Goal: Transaction & Acquisition: Purchase product/service

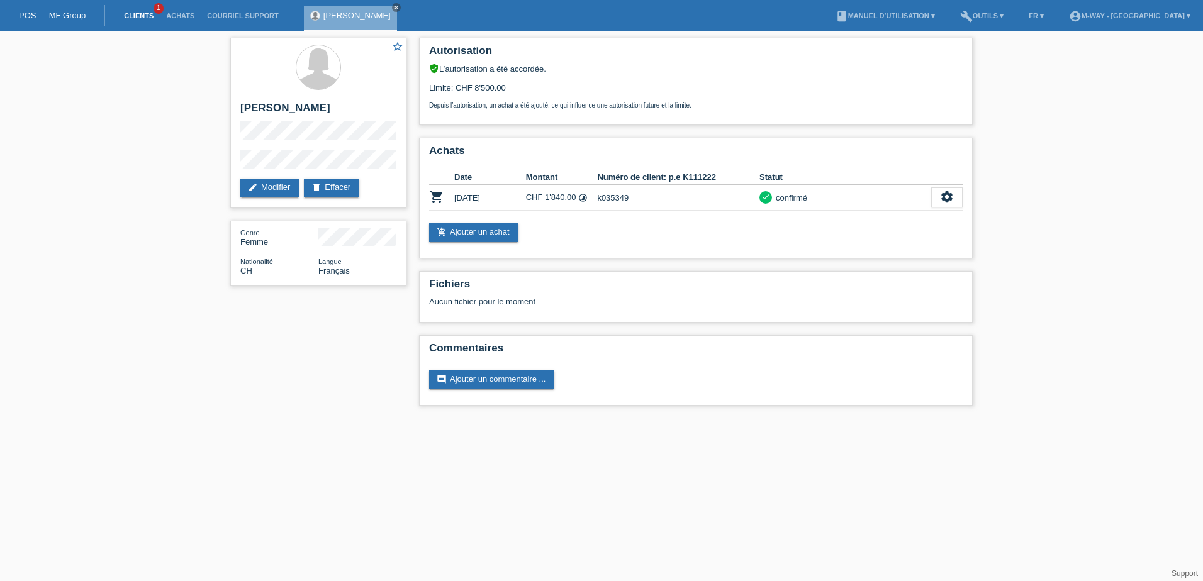
click at [138, 12] on link "Clients" at bounding box center [139, 16] width 42 height 8
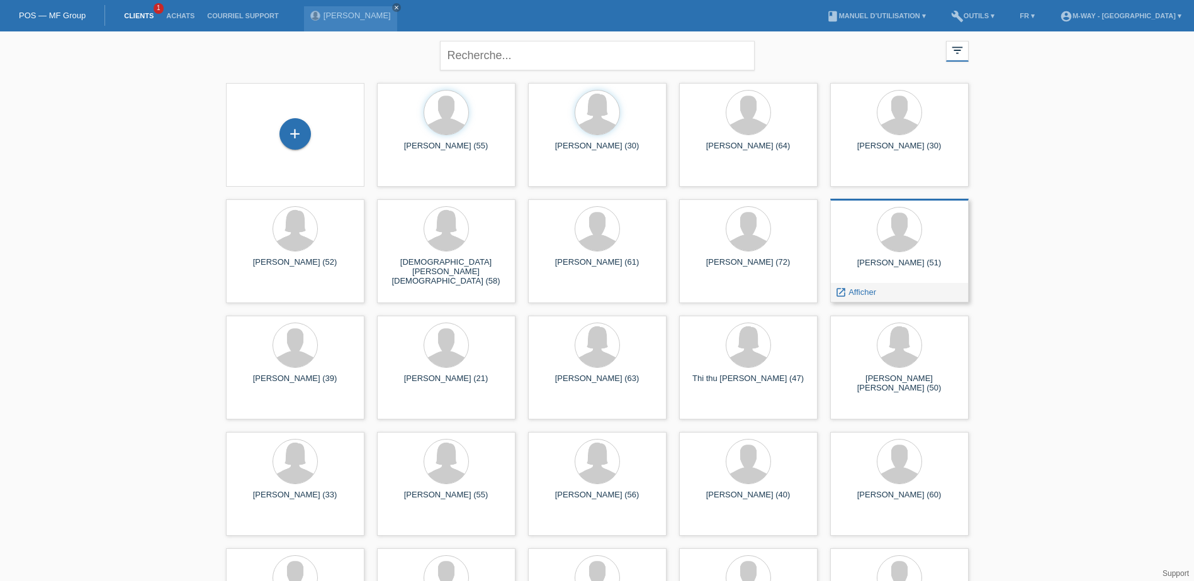
click at [890, 265] on div "vinh nguyen (51)" at bounding box center [899, 268] width 118 height 20
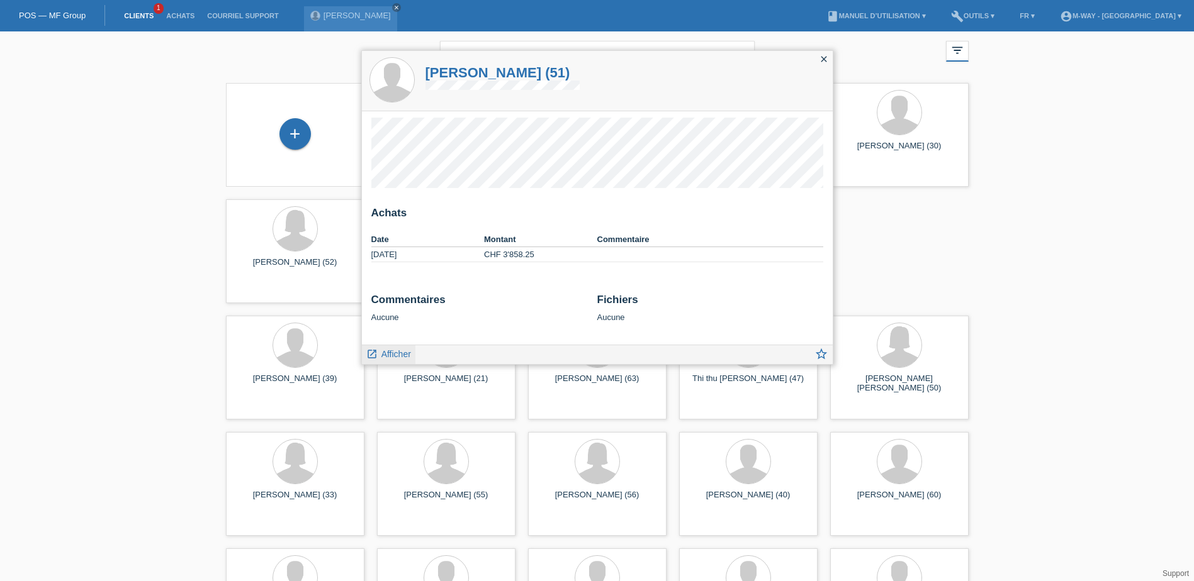
click at [395, 352] on span "Afficher" at bounding box center [396, 354] width 30 height 10
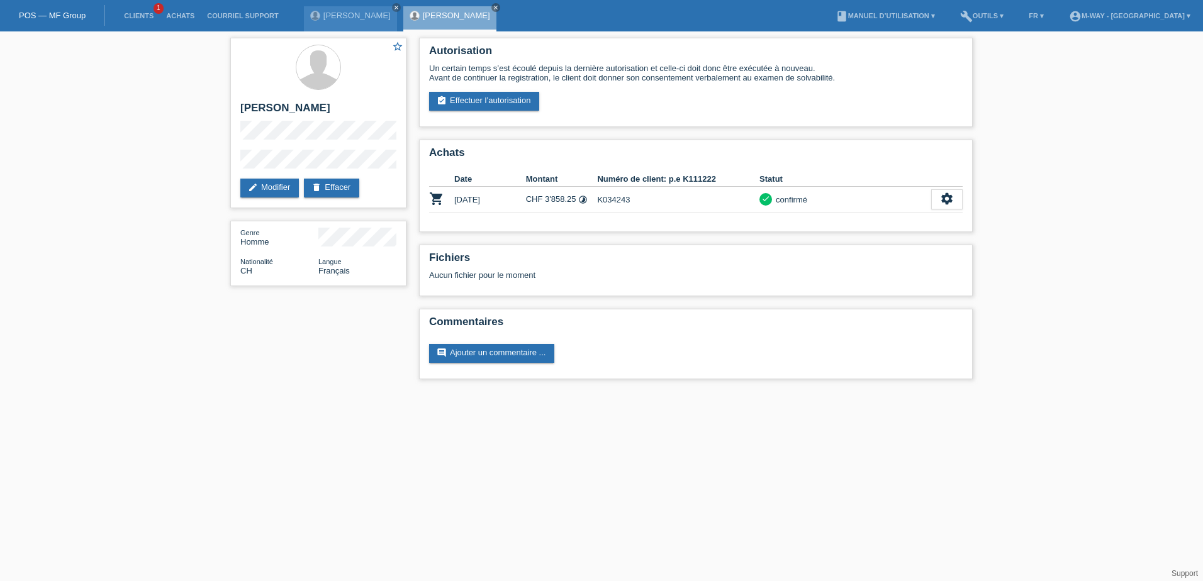
click at [900, 392] on html "POS — MF Group Clients 1 Achats Courriel Support julie Von THumen close vinh ng…" at bounding box center [601, 196] width 1203 height 392
click at [785, 198] on div "confirmé" at bounding box center [789, 199] width 35 height 13
click at [647, 198] on td "K034243" at bounding box center [678, 200] width 162 height 26
click at [560, 199] on td "CHF 3'858.25 timelapse" at bounding box center [562, 200] width 72 height 26
click at [954, 201] on div "settings" at bounding box center [946, 199] width 31 height 20
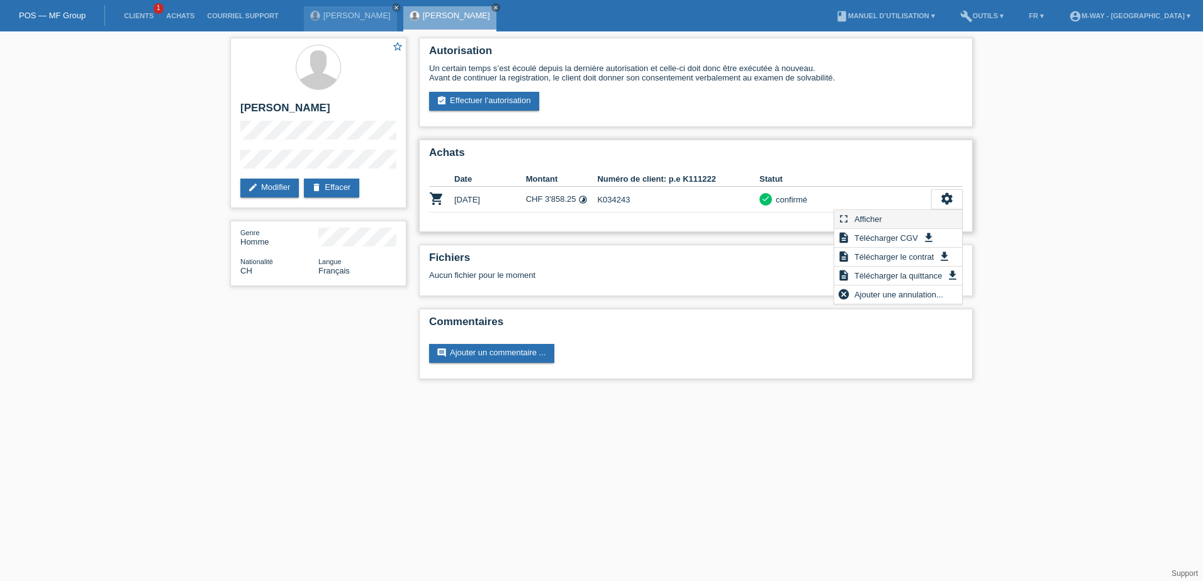
click at [881, 224] on span "Afficher" at bounding box center [868, 218] width 31 height 15
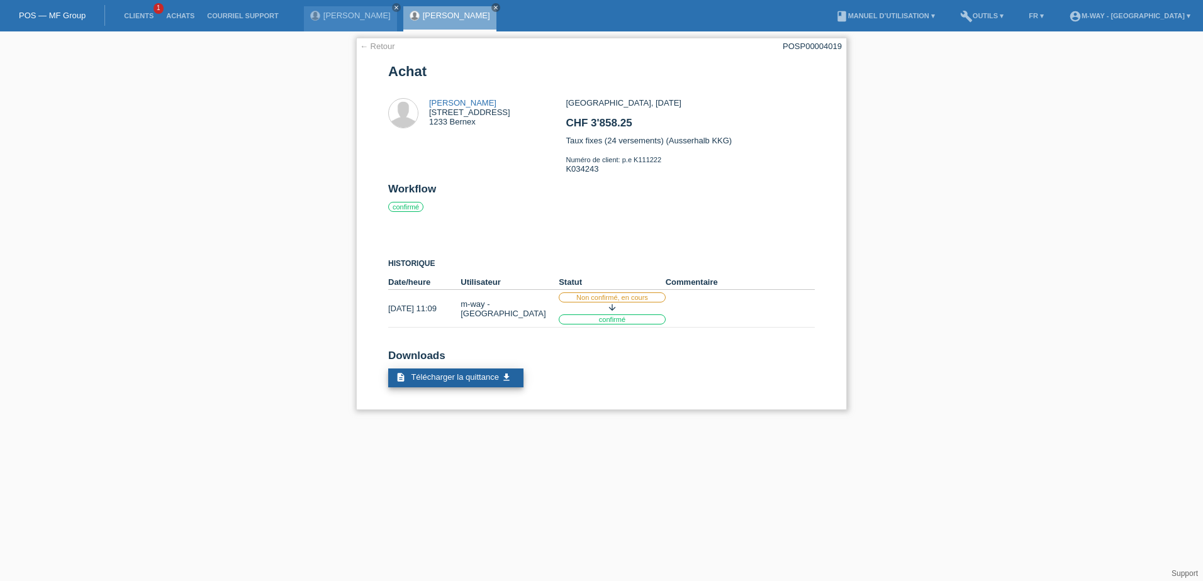
click at [478, 381] on span "Télécharger la quittance" at bounding box center [454, 376] width 87 height 9
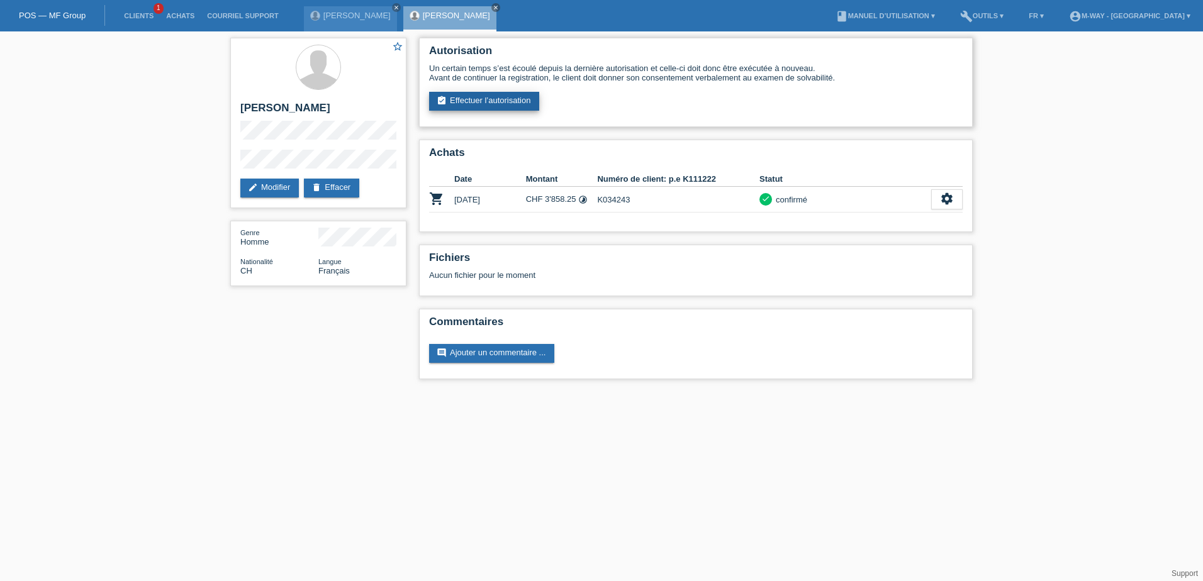
click at [515, 104] on link "assignment_turned_in Effectuer l’autorisation" at bounding box center [484, 101] width 110 height 19
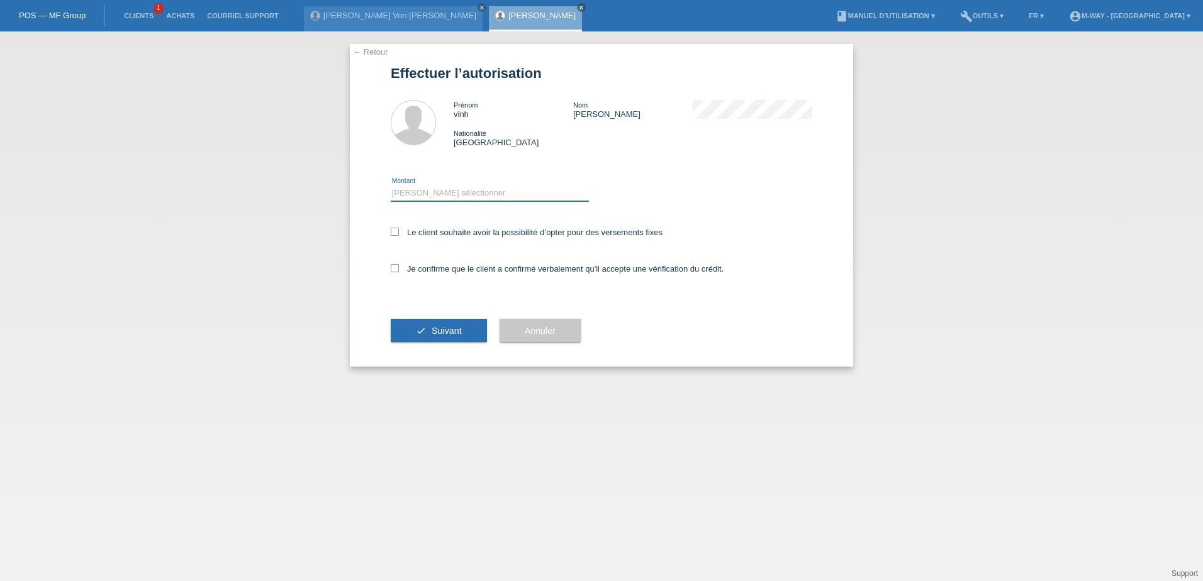
click at [471, 191] on select "Veuillez sélectionner CHF 1.00 - CHF 499.00 CHF 500.00 - CHF 1'999.00 CHF 2'000…" at bounding box center [490, 193] width 198 height 15
select select "3"
click at [391, 186] on select "Veuillez sélectionner CHF 1.00 - CHF 499.00 CHF 500.00 - CHF 1'999.00 CHF 2'000…" at bounding box center [490, 193] width 198 height 15
click at [393, 230] on icon at bounding box center [395, 232] width 8 height 8
click at [393, 230] on input "Le client souhaite avoir la possibilité d’opter pour des versements fixes" at bounding box center [395, 232] width 8 height 8
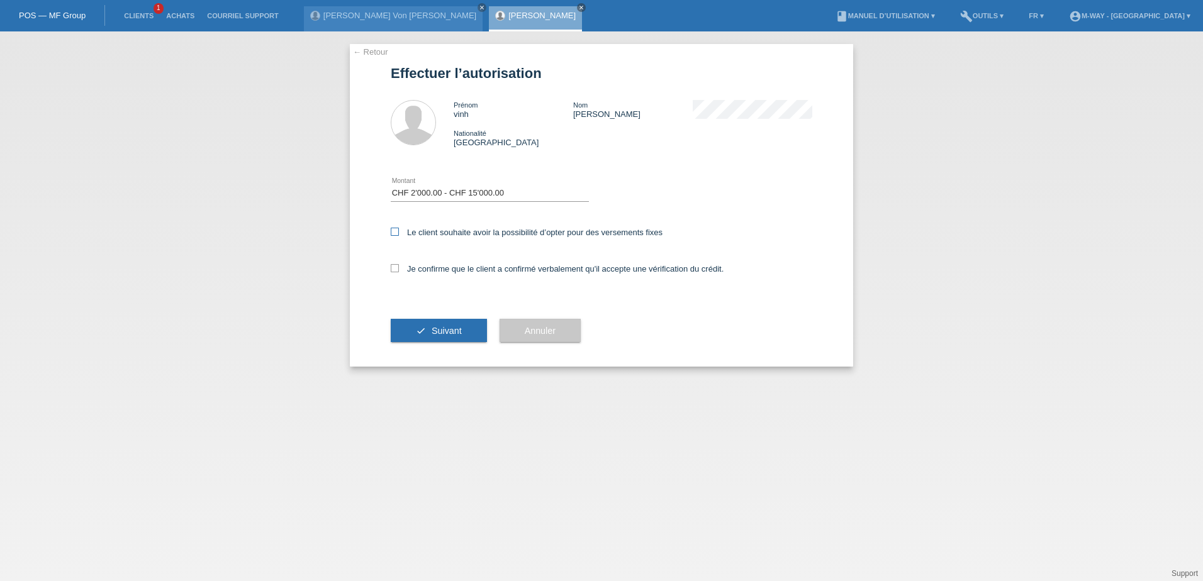
checkbox input "true"
click at [396, 268] on icon at bounding box center [395, 268] width 8 height 8
click at [396, 268] on input "Je confirme que le client a confirmé verbalement qu'il accepte une vérification…" at bounding box center [395, 268] width 8 height 8
checkbox input "true"
click at [455, 327] on span "Suivant" at bounding box center [447, 331] width 30 height 10
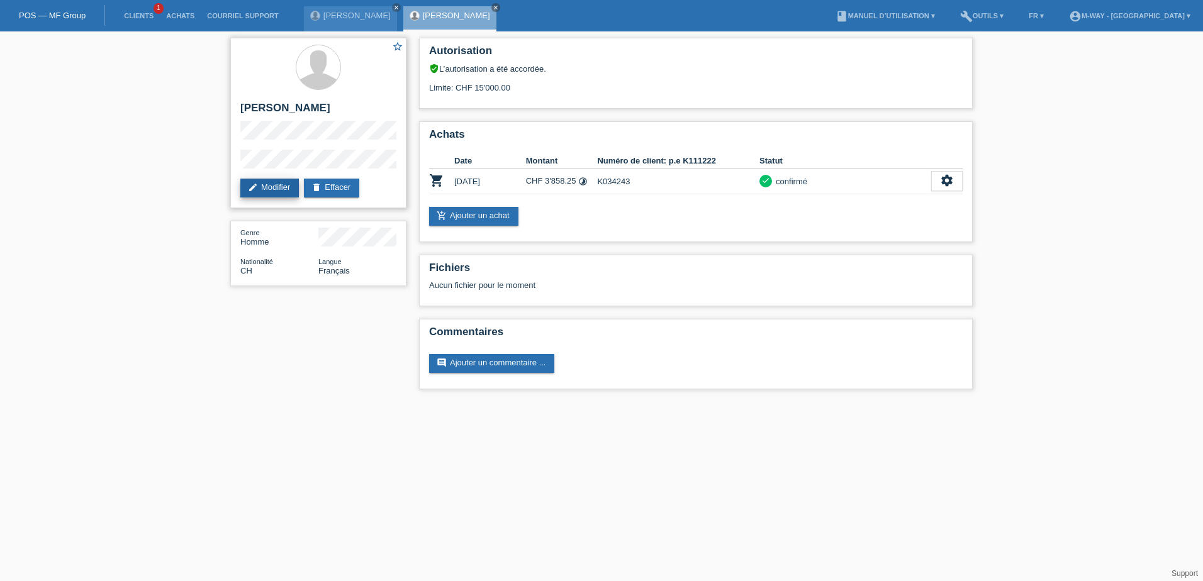
click at [276, 193] on link "edit Modifier" at bounding box center [269, 188] width 59 height 19
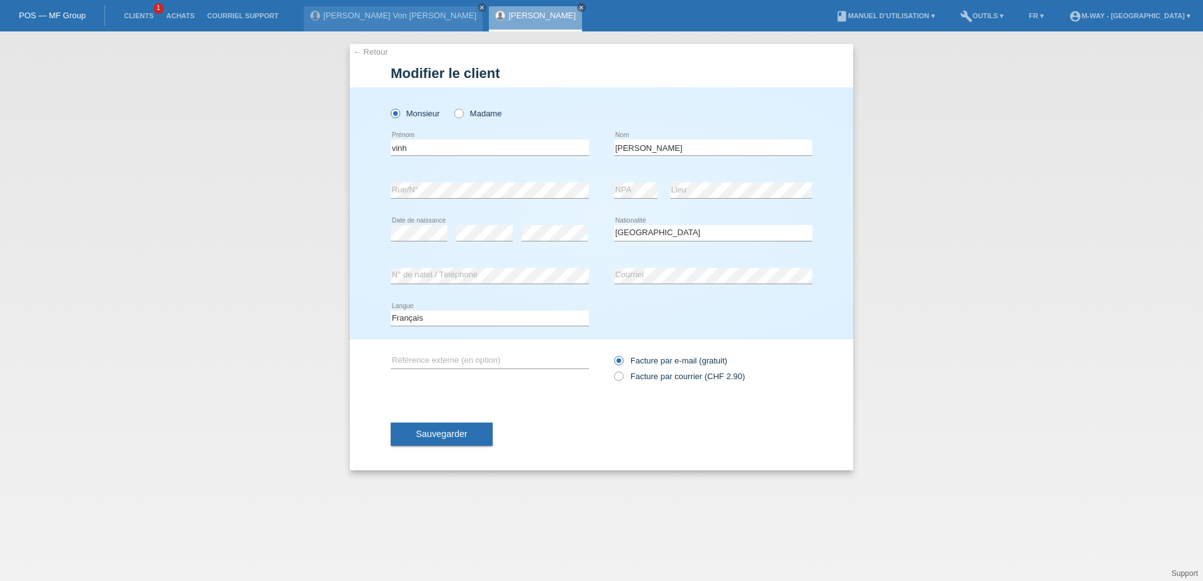
select select "CH"
click at [137, 16] on link "Clients" at bounding box center [139, 16] width 42 height 8
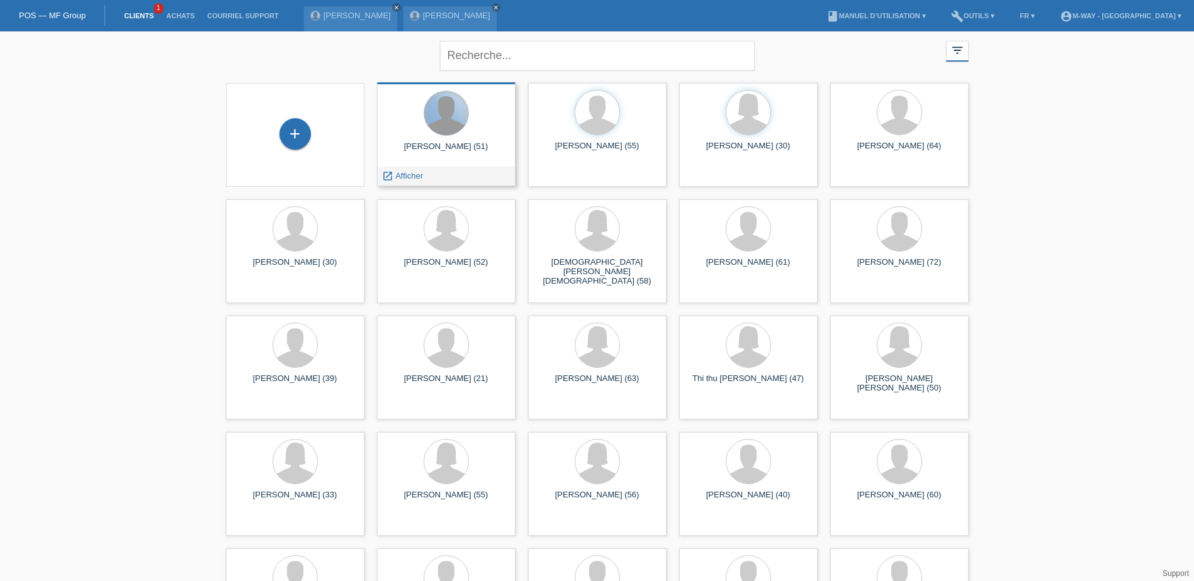
click at [452, 132] on div at bounding box center [446, 113] width 44 height 44
click at [413, 175] on span "Afficher" at bounding box center [409, 175] width 28 height 9
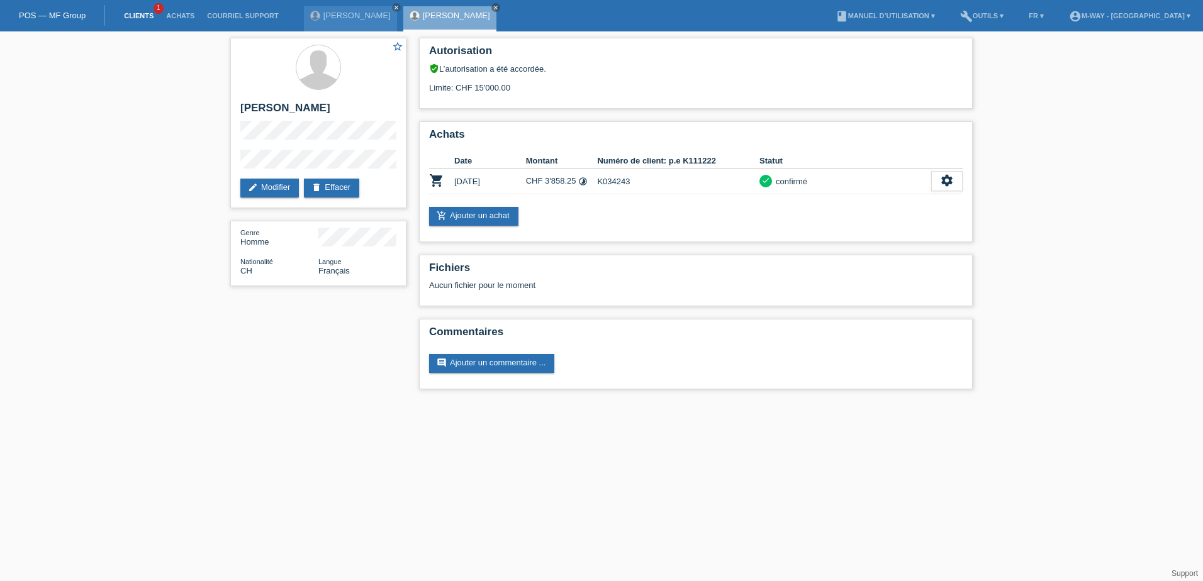
click at [130, 17] on link "Clients" at bounding box center [139, 16] width 42 height 8
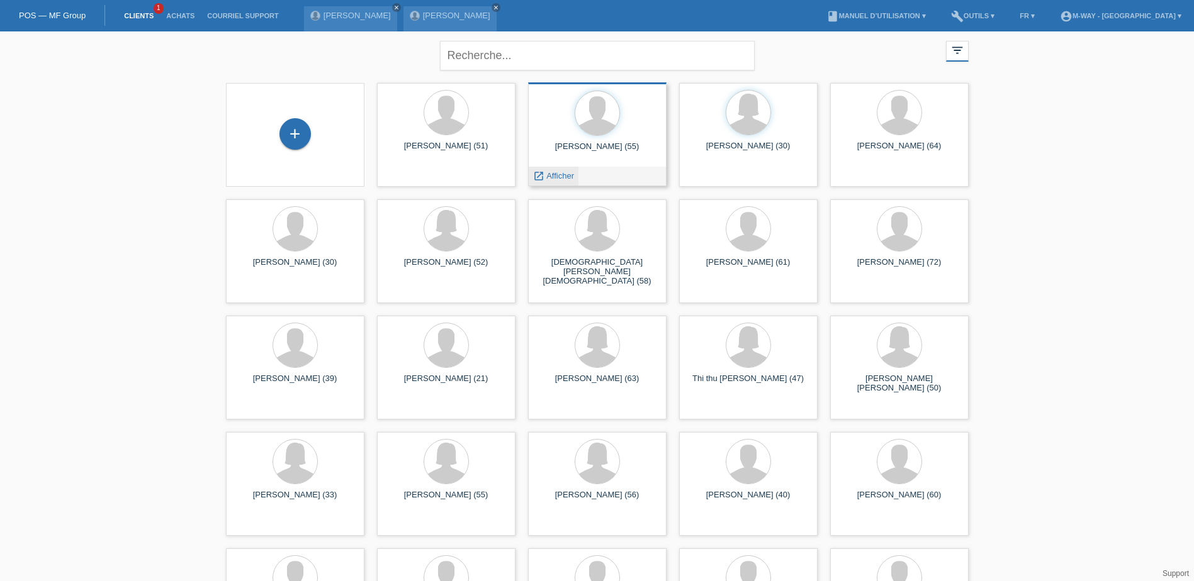
click at [559, 174] on span "Afficher" at bounding box center [560, 175] width 28 height 9
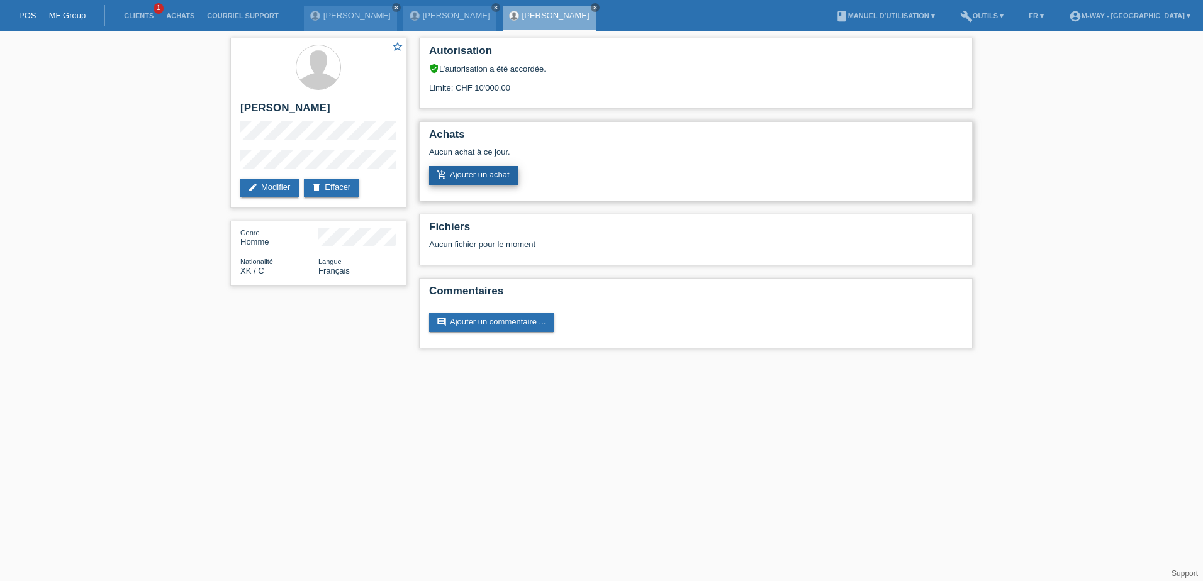
click at [466, 174] on link "add_shopping_cart Ajouter un achat" at bounding box center [473, 175] width 89 height 19
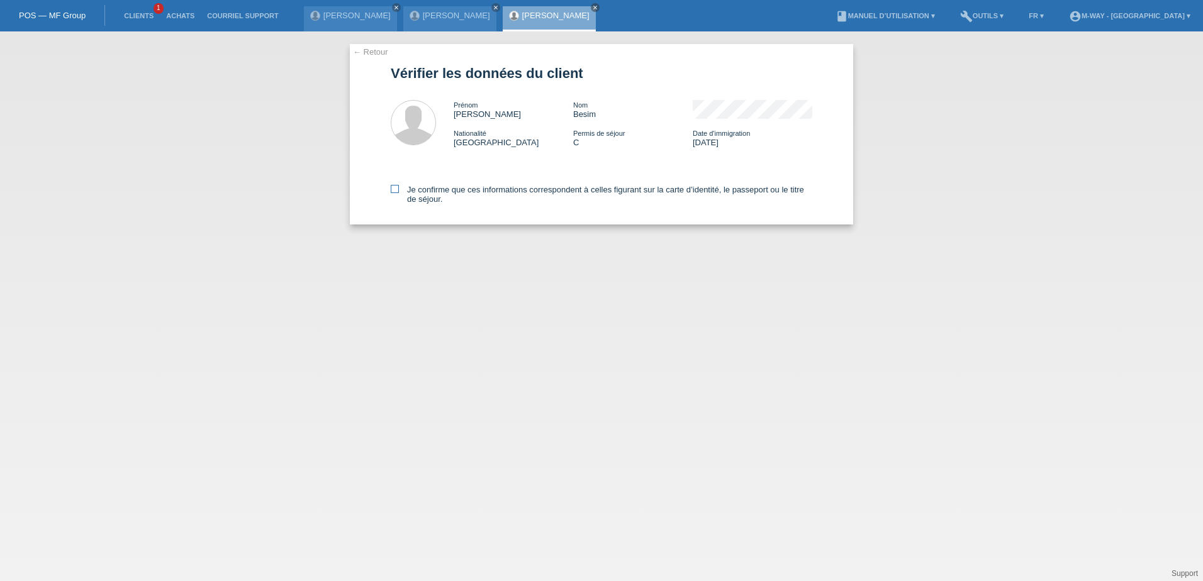
click at [398, 189] on icon at bounding box center [395, 189] width 8 height 8
click at [398, 189] on input "Je confirme que ces informations correspondent à celles figurant sur la carte d…" at bounding box center [395, 189] width 8 height 8
checkbox input "true"
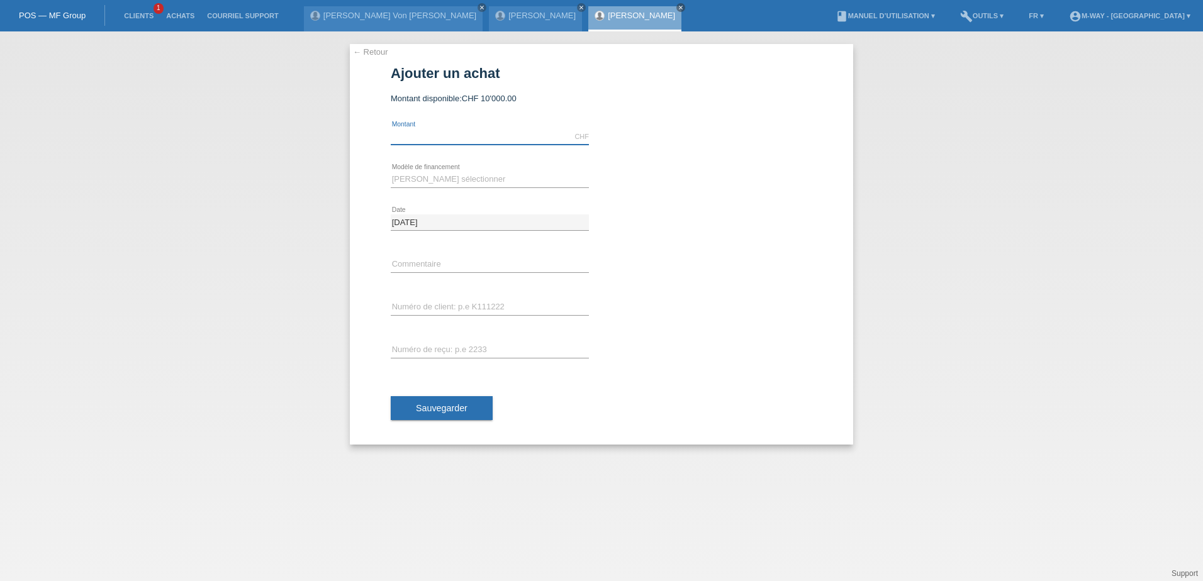
click at [461, 141] on input "text" at bounding box center [490, 137] width 198 height 16
type input "1738.90"
click at [440, 175] on select "Veuillez sélectionner Taux fixes Achat sur facture avec paiement partiel" at bounding box center [490, 179] width 198 height 15
select select "77"
click at [391, 172] on select "Veuillez sélectionner Taux fixes Achat sur facture avec paiement partiel" at bounding box center [490, 179] width 198 height 15
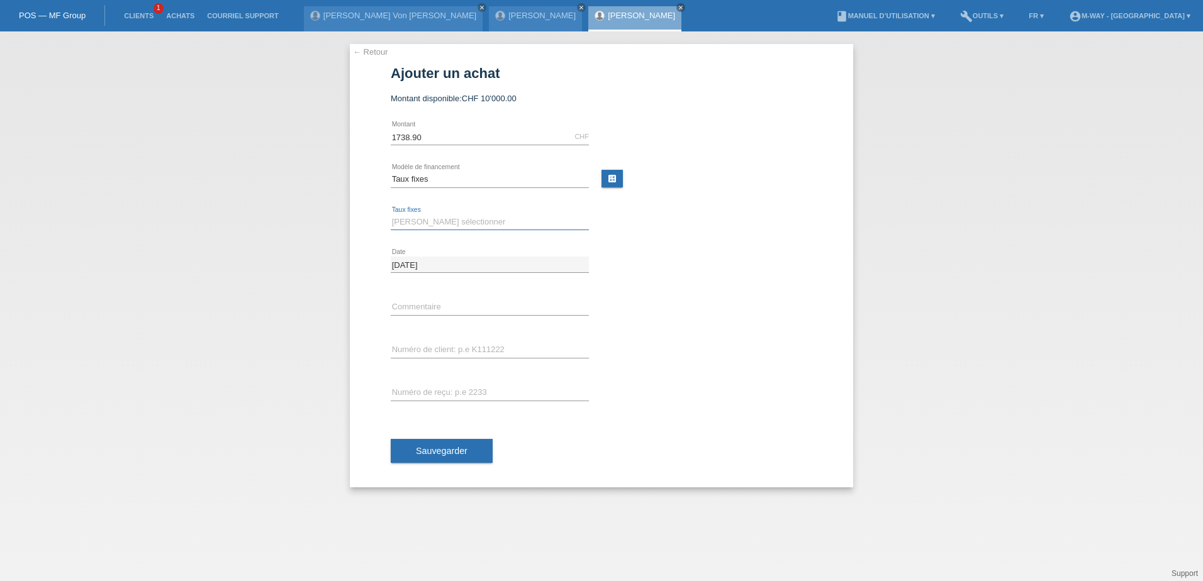
click at [469, 221] on select "Veuillez sélectionner 4 versements 5 versements 6 versements 7 versements 8 ver…" at bounding box center [490, 222] width 198 height 15
select select "202"
click at [391, 215] on select "Veuillez sélectionner 4 versements 5 versements 6 versements 7 versements 8 ver…" at bounding box center [490, 222] width 198 height 15
click at [482, 353] on input "text" at bounding box center [490, 350] width 198 height 16
type input "k035360"
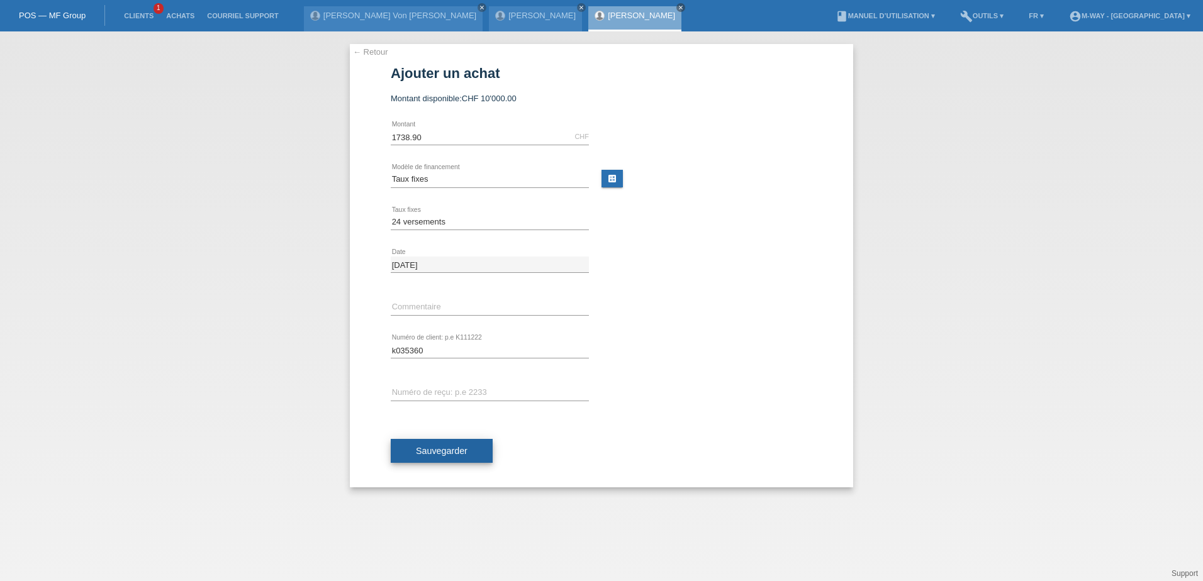
click at [452, 453] on span "Sauvegarder" at bounding box center [442, 451] width 52 height 10
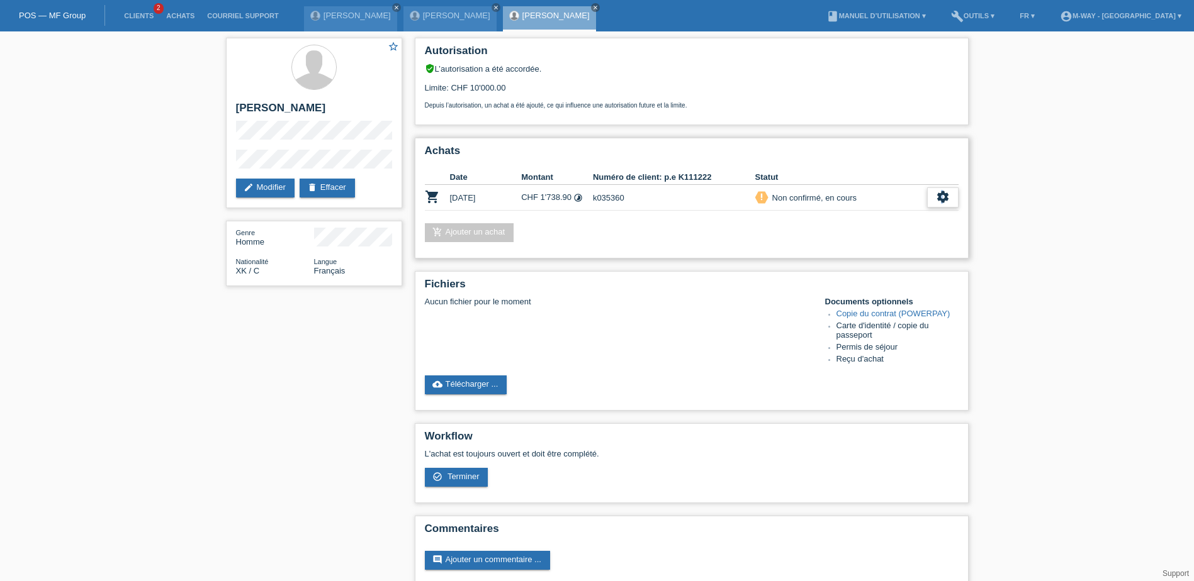
click at [942, 199] on icon "settings" at bounding box center [943, 197] width 14 height 14
drag, startPoint x: 942, startPoint y: 199, endPoint x: 866, endPoint y: 261, distance: 97.5
click at [866, 261] on span "Terminer" at bounding box center [854, 254] width 36 height 15
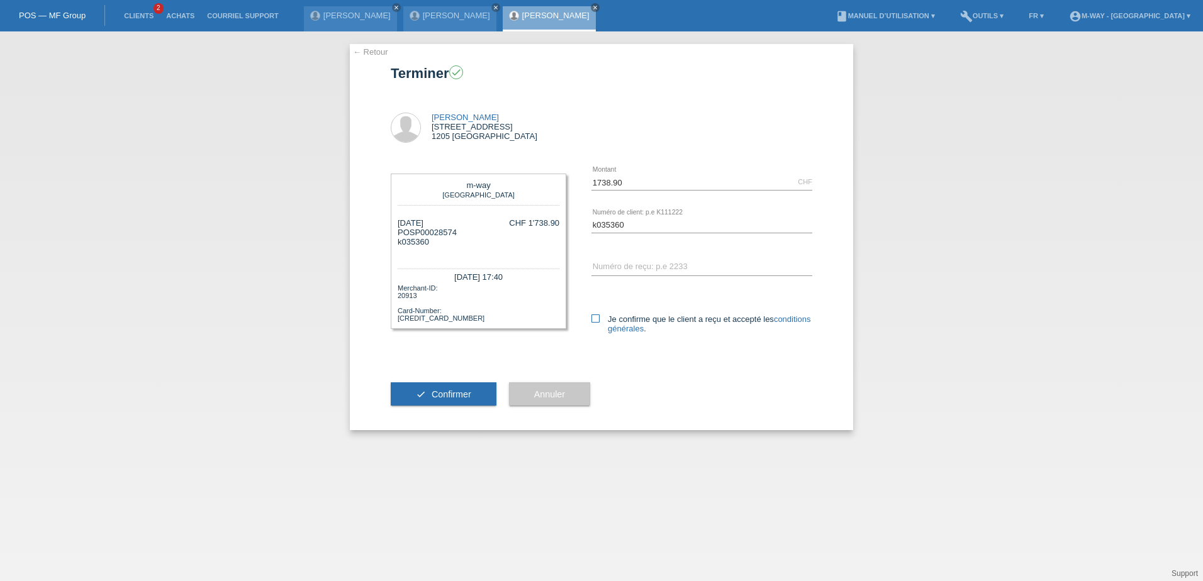
click at [596, 316] on icon at bounding box center [595, 319] width 8 height 8
click at [596, 316] on input "Je confirme que le client a reçu et accepté les conditions générales ." at bounding box center [595, 319] width 8 height 8
checkbox input "true"
click at [441, 396] on span "Confirmer" at bounding box center [452, 394] width 40 height 10
